Goal: Transaction & Acquisition: Purchase product/service

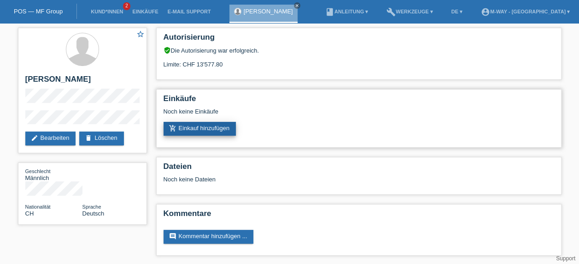
click at [200, 131] on link "add_shopping_cart Einkauf hinzufügen" at bounding box center [200, 129] width 73 height 14
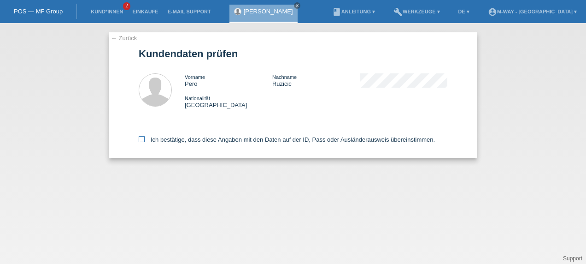
click at [140, 140] on icon at bounding box center [142, 139] width 6 height 6
click at [140, 140] on input "Ich bestätige, dass diese Angaben mit den Daten auf der ID, Pass oder Ausländer…" at bounding box center [142, 139] width 6 height 6
checkbox input "true"
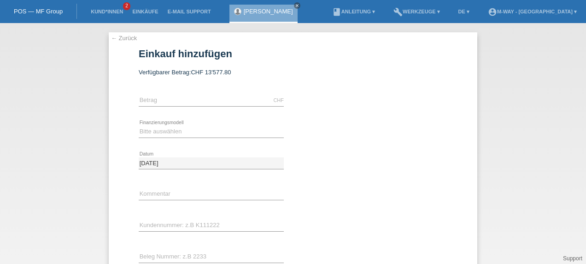
click at [179, 93] on div "CHF error [GEOGRAPHIC_DATA]" at bounding box center [211, 100] width 145 height 31
click at [177, 98] on input "text" at bounding box center [211, 100] width 145 height 12
type input "5500.00"
click at [178, 132] on select "Bitte auswählen Fixe Raten Kauf auf Rechnung mit Teilzahlungsoption" at bounding box center [211, 131] width 145 height 11
select select "77"
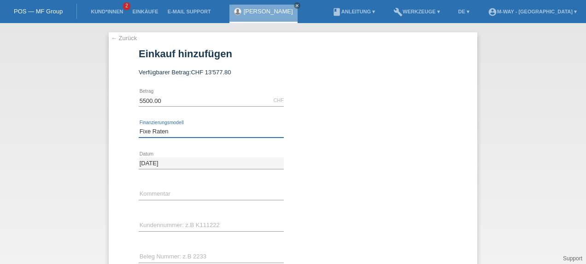
click at [139, 126] on select "Bitte auswählen Fixe Raten Kauf auf Rechnung mit Teilzahlungsoption" at bounding box center [211, 131] width 145 height 11
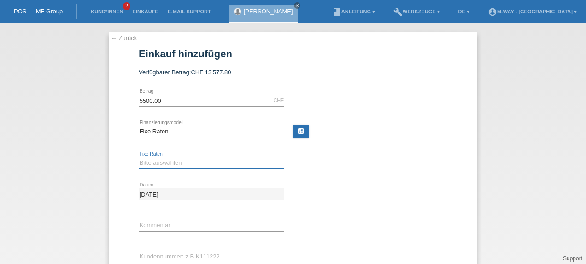
click at [176, 163] on select "Bitte auswählen 4 Raten 5 Raten 6 Raten 7 Raten 8 Raten 9 Raten 10 Raten 11 Rat…" at bounding box center [211, 162] width 145 height 11
select select "202"
click at [139, 157] on select "Bitte auswählen 4 Raten 5 Raten 6 Raten 7 Raten 8 Raten 9 Raten 10 Raten 11 Rat…" at bounding box center [211, 162] width 145 height 11
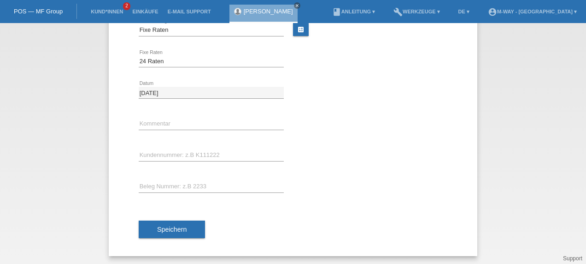
click at [148, 148] on div "error Kundennummer: z.B K111222" at bounding box center [211, 155] width 145 height 31
click at [145, 156] on input "text" at bounding box center [211, 155] width 145 height 12
type input "K272579"
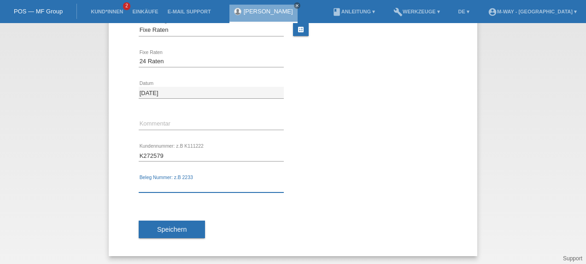
click at [149, 182] on input "text" at bounding box center [211, 187] width 145 height 12
type input "46014"
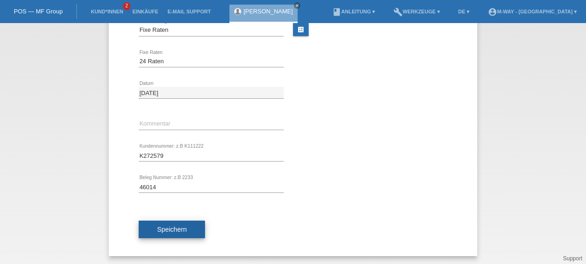
click at [171, 225] on span "Speichern" at bounding box center [171, 228] width 29 height 7
